Goal: Task Accomplishment & Management: Use online tool/utility

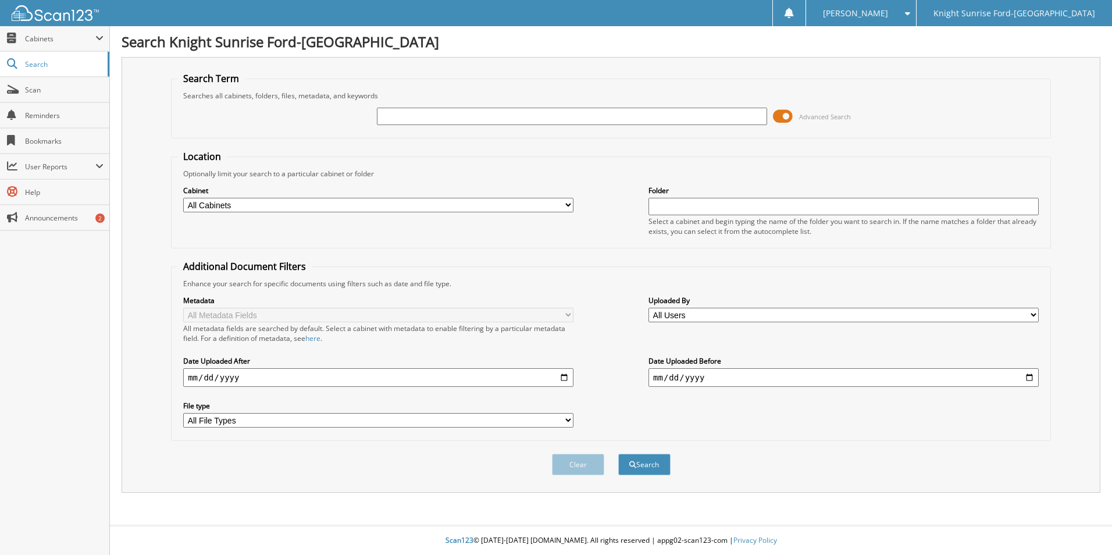
click at [501, 117] on input "text" at bounding box center [572, 116] width 390 height 17
type input "678220"
click at [618, 454] on button "Search" at bounding box center [644, 465] width 52 height 22
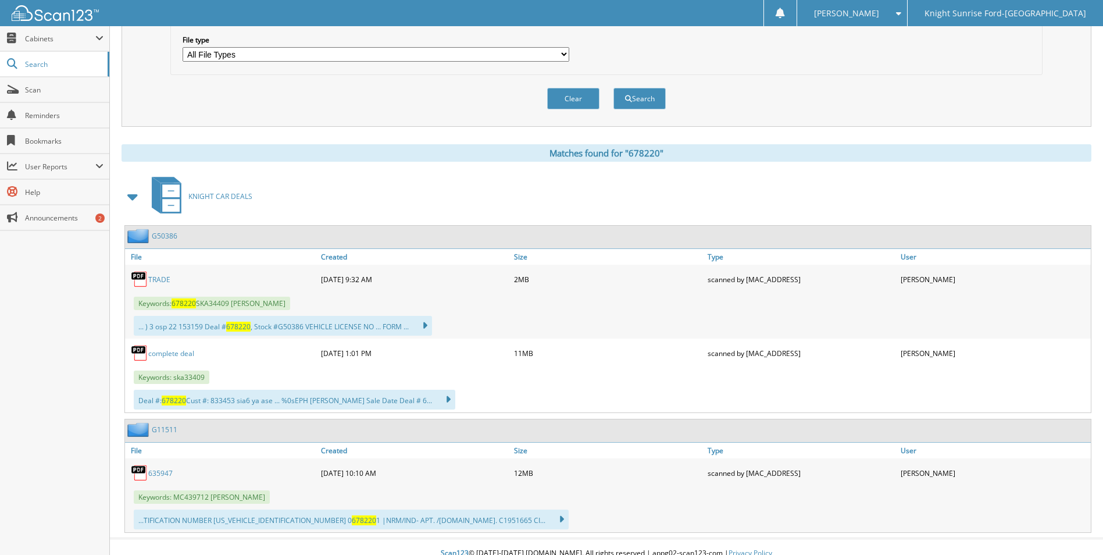
scroll to position [379, 0]
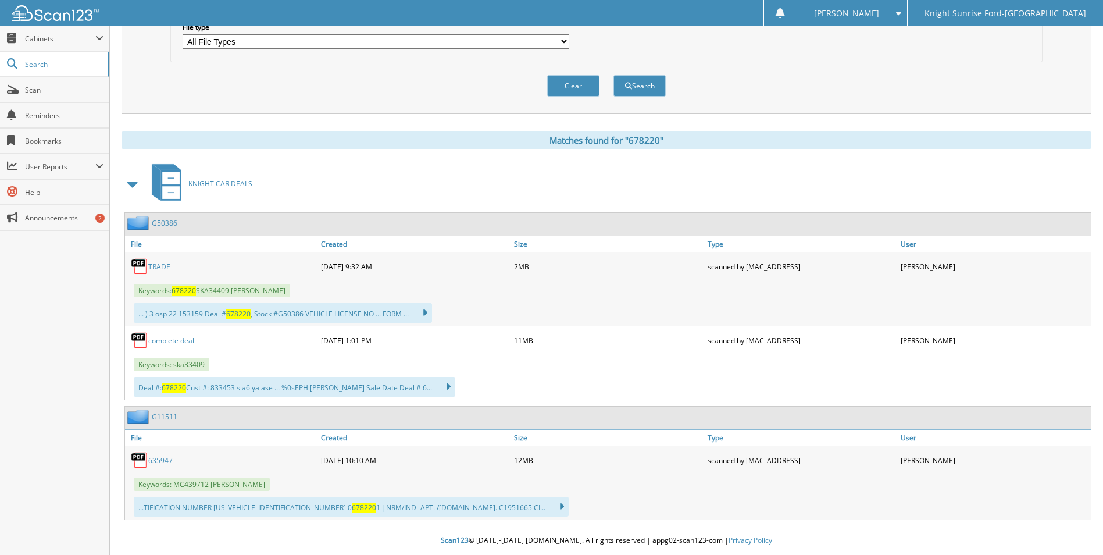
click at [163, 338] on link "complete deal" at bounding box center [171, 341] width 46 height 10
